Goal: Contribute content

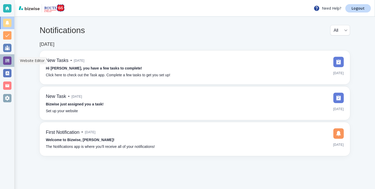
click at [3, 62] on div at bounding box center [7, 60] width 8 height 8
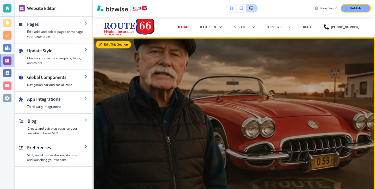
click at [101, 45] on icon "button" at bounding box center [100, 44] width 3 height 3
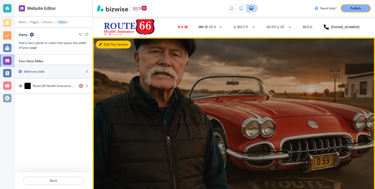
scroll to position [21, 0]
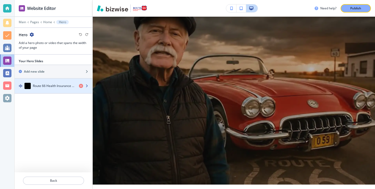
click at [60, 84] on h4 "Route 66 Health Insurance & Beyond" at bounding box center [54, 86] width 42 height 5
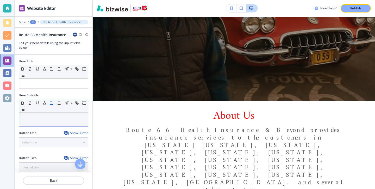
scroll to position [59, 0]
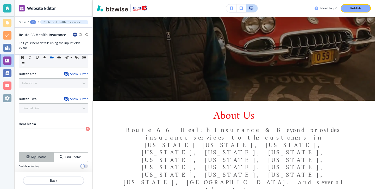
click at [39, 157] on h4 "My Photos" at bounding box center [38, 157] width 15 height 5
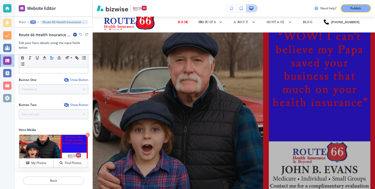
scroll to position [0, 0]
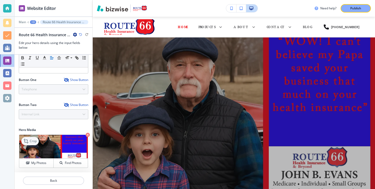
click at [29, 137] on div "Crop" at bounding box center [29, 141] width 17 height 8
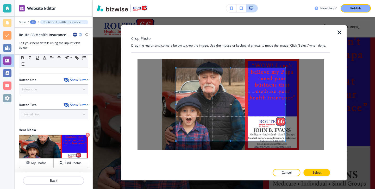
click at [231, 68] on span at bounding box center [230, 104] width 109 height 73
click at [230, 65] on span at bounding box center [230, 65] width 1 height 1
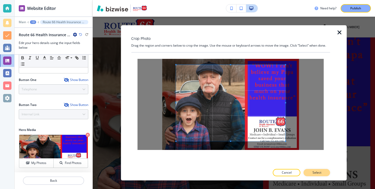
click at [313, 170] on p "Select" at bounding box center [316, 172] width 9 height 5
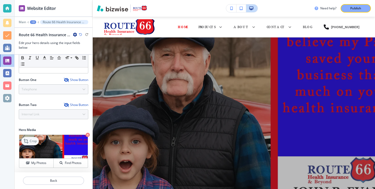
click at [35, 145] on div "Crop" at bounding box center [29, 141] width 17 height 8
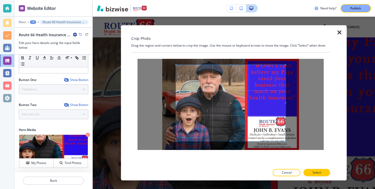
click at [337, 36] on div at bounding box center [335, 102] width 10 height 155
click at [337, 34] on icon "button" at bounding box center [339, 32] width 6 height 6
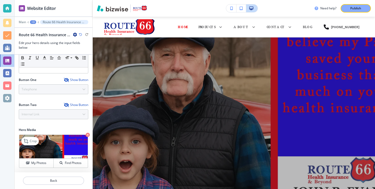
click at [49, 157] on img at bounding box center [53, 147] width 68 height 24
click at [49, 163] on div "My Photos" at bounding box center [36, 163] width 34 height 5
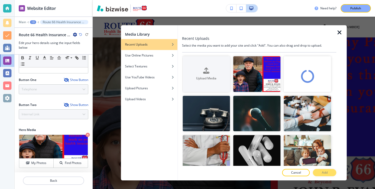
click at [255, 72] on img "button" at bounding box center [256, 74] width 47 height 36
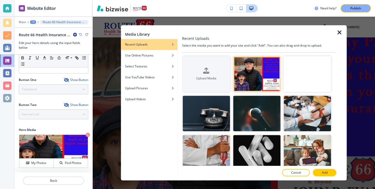
click at [337, 33] on icon "button" at bounding box center [339, 32] width 6 height 6
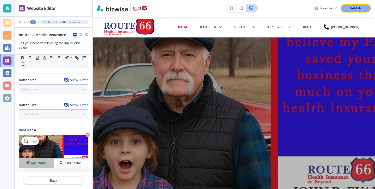
click at [25, 164] on div "My Photos" at bounding box center [36, 163] width 34 height 5
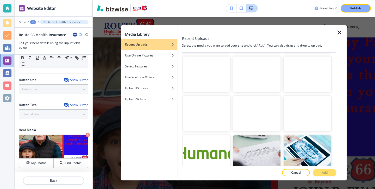
scroll to position [286, 0]
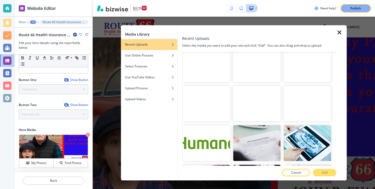
click at [218, 106] on video "button" at bounding box center [205, 104] width 47 height 36
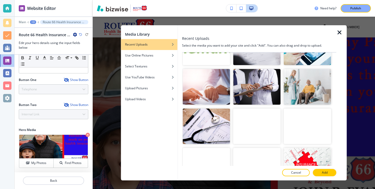
scroll to position [385, 0]
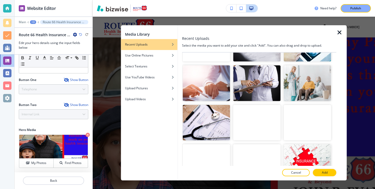
click at [242, 134] on video "button" at bounding box center [256, 123] width 47 height 36
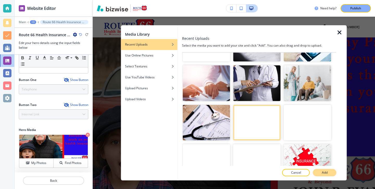
click at [319, 173] on button "Add" at bounding box center [324, 172] width 23 height 7
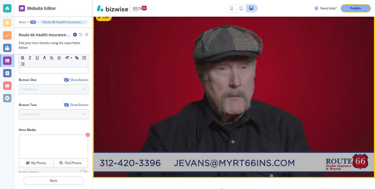
scroll to position [27, 0]
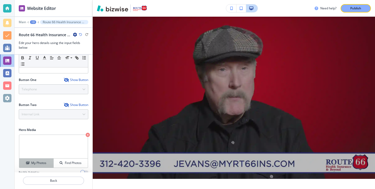
click at [39, 164] on h4 "My Photos" at bounding box center [38, 163] width 15 height 5
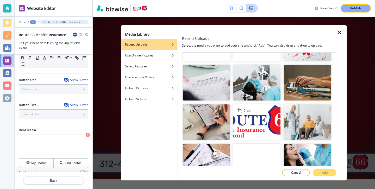
scroll to position [555, 0]
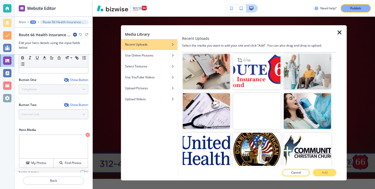
click at [271, 57] on img "button" at bounding box center [256, 72] width 47 height 36
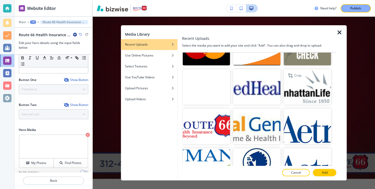
scroll to position [1314, 0]
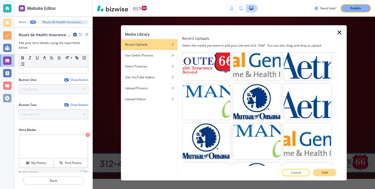
click at [327, 172] on button "Add" at bounding box center [324, 172] width 23 height 7
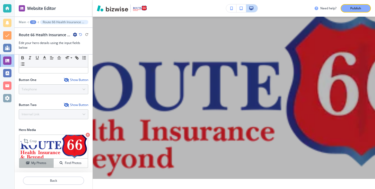
click at [46, 161] on h4 "My Photos" at bounding box center [38, 163] width 15 height 5
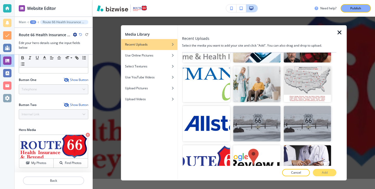
scroll to position [2435, 0]
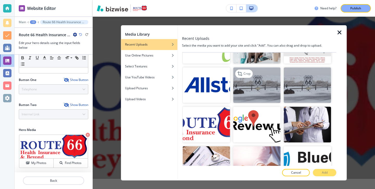
click at [262, 91] on img "button" at bounding box center [256, 85] width 47 height 36
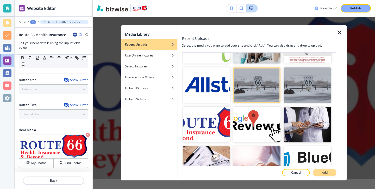
click at [328, 173] on button "Add" at bounding box center [324, 172] width 23 height 7
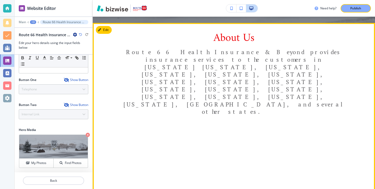
scroll to position [0, 0]
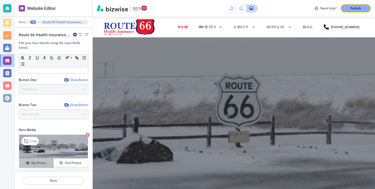
click at [38, 166] on button "My Photos" at bounding box center [36, 162] width 34 height 9
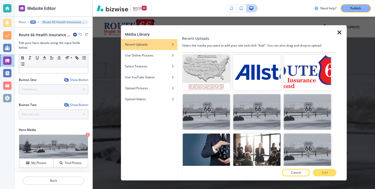
scroll to position [3324, 0]
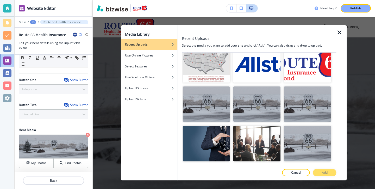
click at [337, 32] on icon "button" at bounding box center [339, 32] width 6 height 6
